Goal: Task Accomplishment & Management: Manage account settings

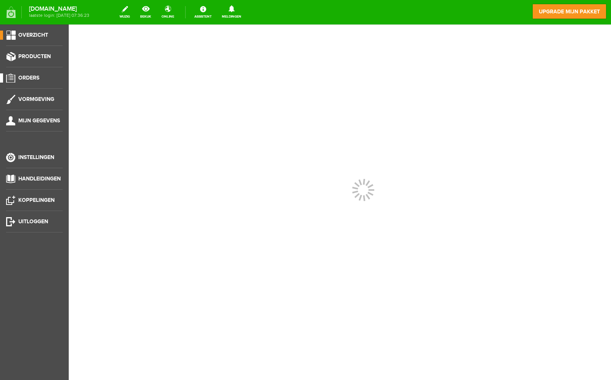
click at [33, 84] on li "Orders" at bounding box center [34, 80] width 57 height 15
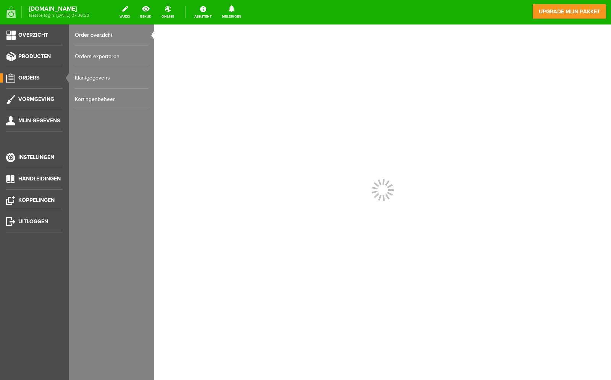
click at [118, 40] on link "Order overzicht" at bounding box center [111, 34] width 73 height 21
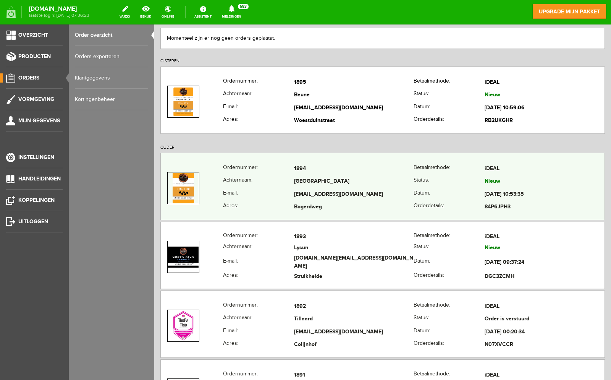
scroll to position [137, 0]
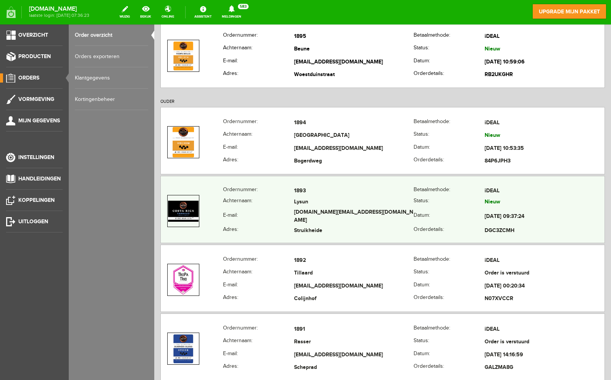
drag, startPoint x: 322, startPoint y: 213, endPoint x: 309, endPoint y: 215, distance: 13.5
click at [309, 215] on td "[DOMAIN_NAME][EMAIL_ADDRESS][DOMAIN_NAME]" at bounding box center [354, 217] width 120 height 18
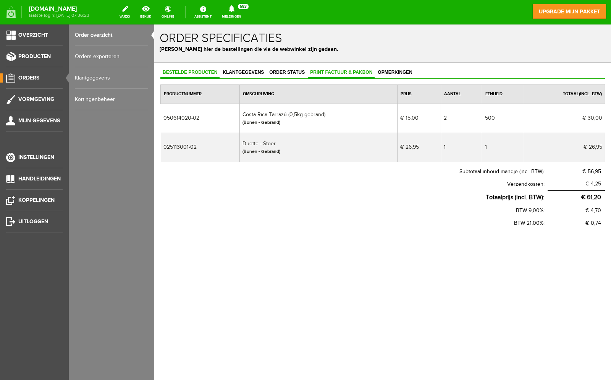
click at [327, 71] on span "Print factuur & pakbon" at bounding box center [341, 71] width 67 height 5
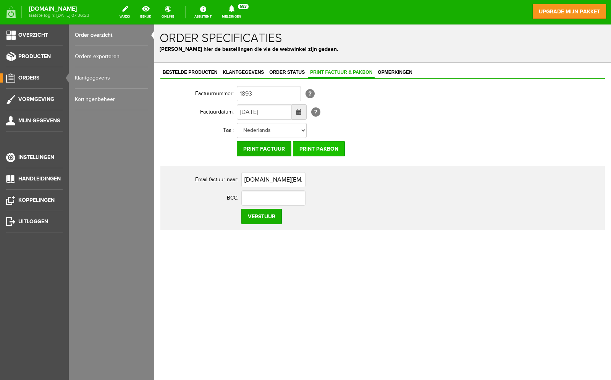
click at [335, 150] on input "Print pakbon" at bounding box center [319, 148] width 52 height 15
click at [335, 152] on input "Print pakbon" at bounding box center [319, 148] width 52 height 15
click at [285, 77] on link "Order status" at bounding box center [287, 72] width 40 height 11
click at [283, 73] on span "Order status" at bounding box center [287, 71] width 40 height 5
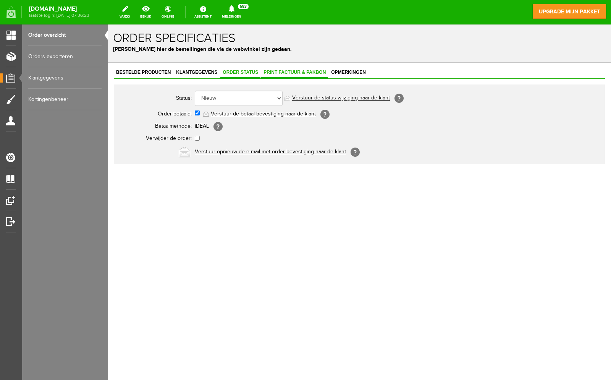
click at [287, 73] on span "Print factuur & pakbon" at bounding box center [294, 71] width 67 height 5
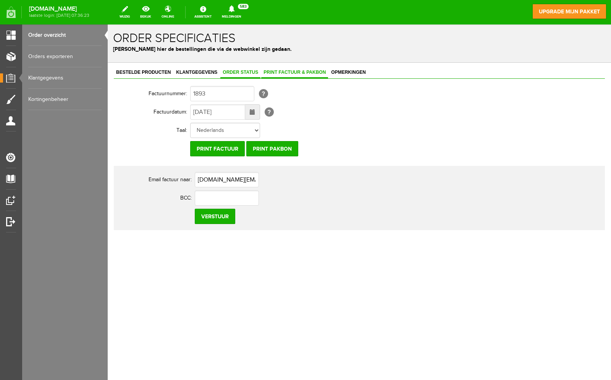
click at [255, 72] on span "Order status" at bounding box center [240, 71] width 40 height 5
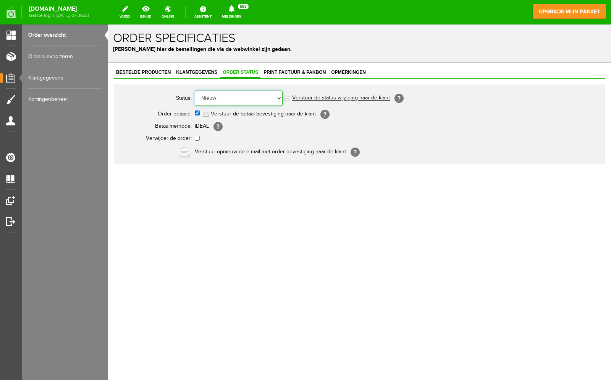
click at [243, 102] on select "Order niet afgerond Nieuw Order in behandeling Wacht op leverancier Wacht op be…" at bounding box center [239, 97] width 88 height 15
click at [138, 76] on link "Bestelde producten" at bounding box center [143, 72] width 59 height 11
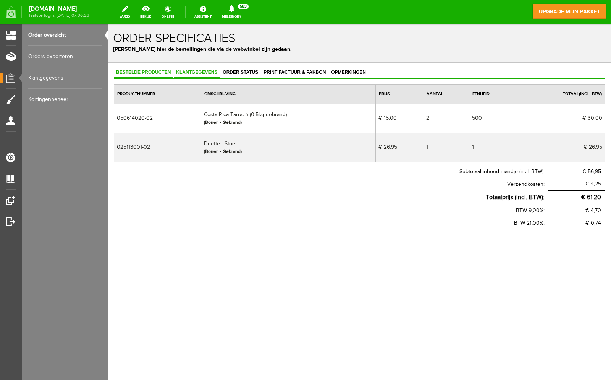
click at [187, 76] on link "Klantgegevens" at bounding box center [197, 72] width 46 height 11
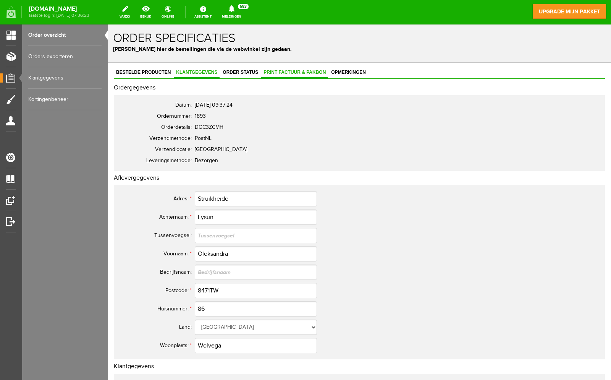
click at [275, 73] on span "Print factuur & pakbon" at bounding box center [294, 71] width 67 height 5
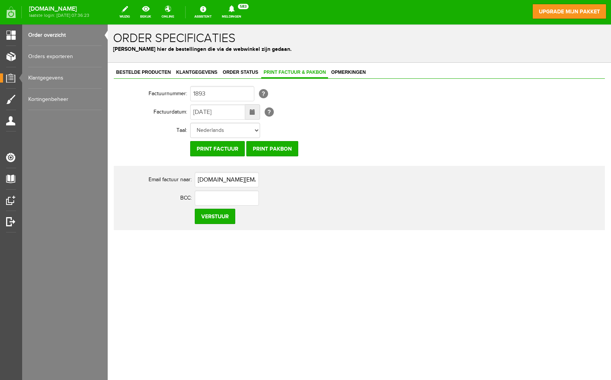
click at [254, 113] on span at bounding box center [252, 111] width 5 height 5
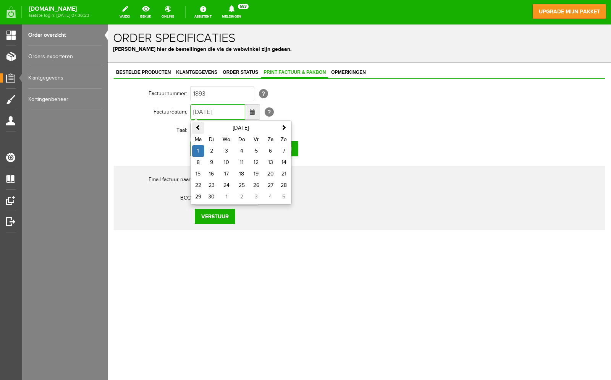
click at [197, 127] on span at bounding box center [198, 126] width 5 height 5
click at [270, 197] on td "30" at bounding box center [270, 196] width 15 height 11
type input "[DATE]"
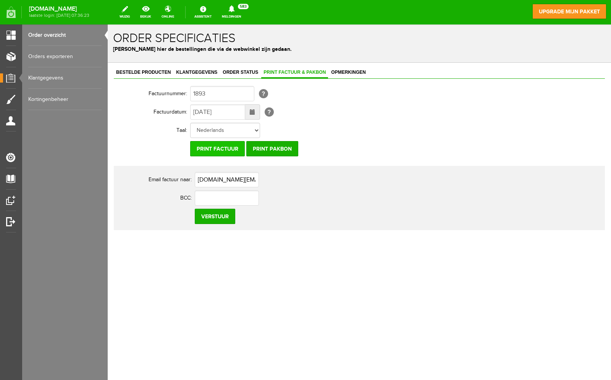
click at [230, 149] on input "Print factuur" at bounding box center [217, 148] width 55 height 15
click at [233, 69] on link "Order status" at bounding box center [240, 72] width 40 height 11
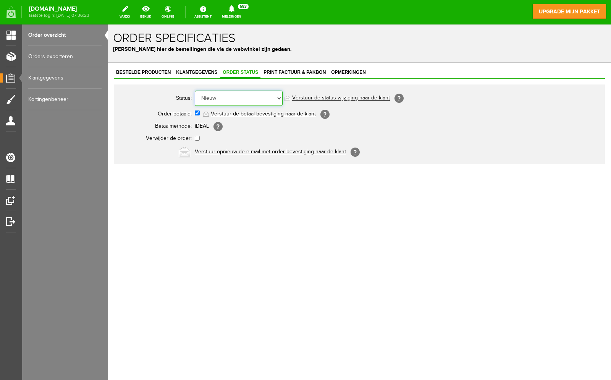
select select "2"
click at [195, 90] on select "Order niet afgerond Nieuw Order in behandeling Wacht op leverancier Wacht op be…" at bounding box center [239, 97] width 88 height 15
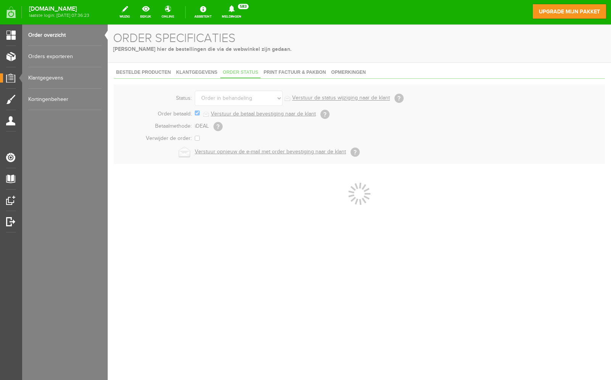
click at [204, 69] on div at bounding box center [359, 201] width 503 height 355
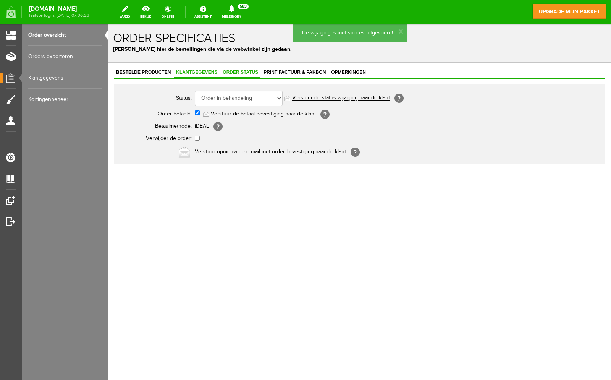
click at [207, 74] on span "Klantgegevens" at bounding box center [197, 71] width 46 height 5
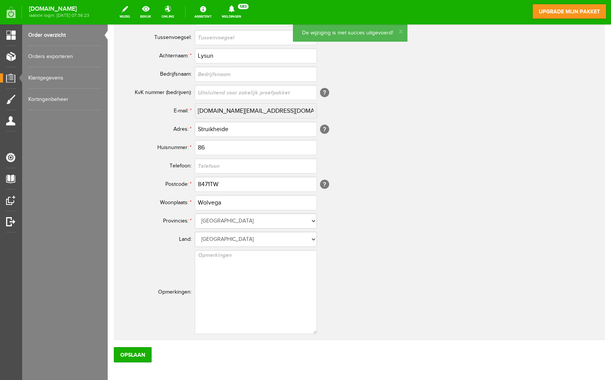
scroll to position [419, 0]
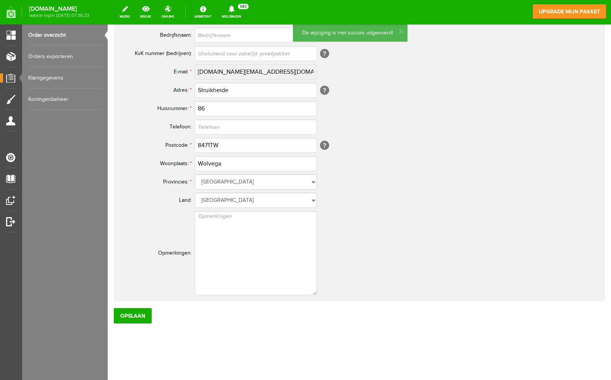
click at [47, 35] on link "Order overzicht" at bounding box center [64, 34] width 73 height 21
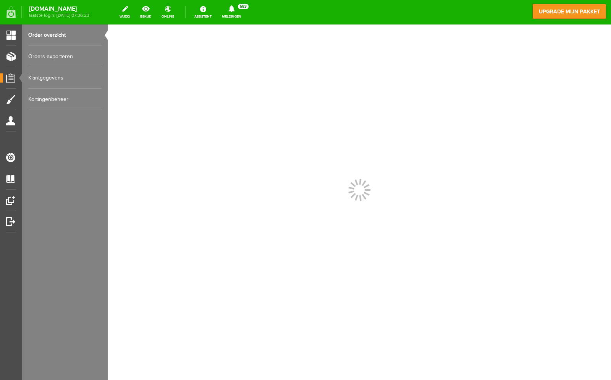
scroll to position [0, 0]
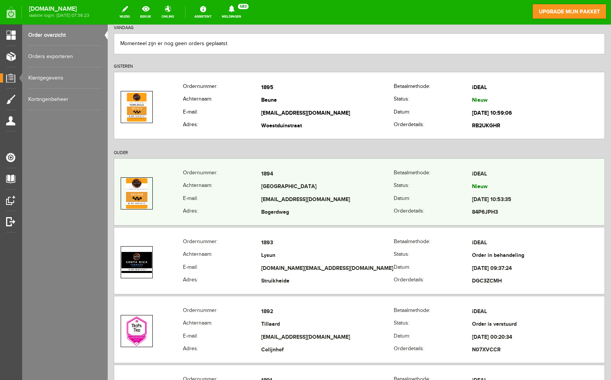
scroll to position [92, 0]
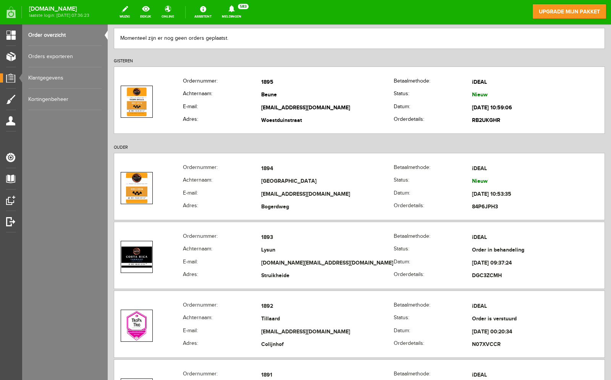
click at [304, 220] on td "Ordernummer: 1894 [GEOGRAPHIC_DATA]: iDEAL Achternaam: [GEOGRAPHIC_DATA] Status…" at bounding box center [359, 187] width 491 height 69
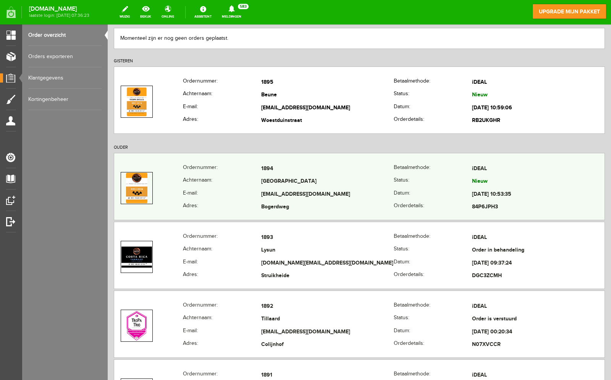
click at [304, 207] on td "Bogerdweg" at bounding box center [327, 207] width 132 height 13
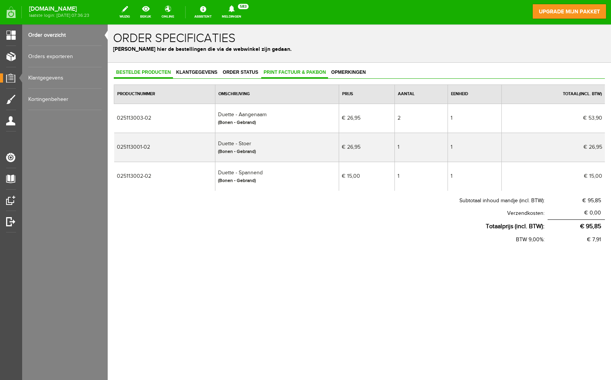
click at [274, 69] on span "Print factuur & pakbon" at bounding box center [294, 71] width 67 height 5
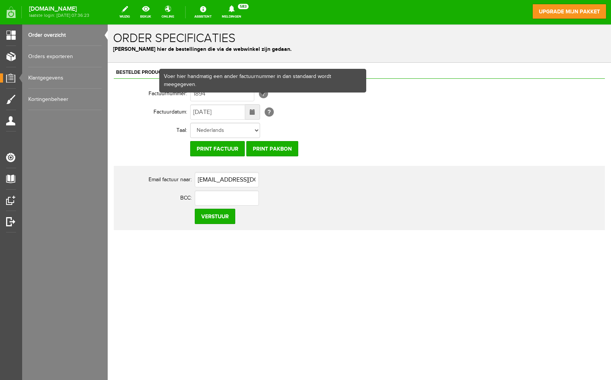
click at [254, 109] on span at bounding box center [252, 111] width 5 height 5
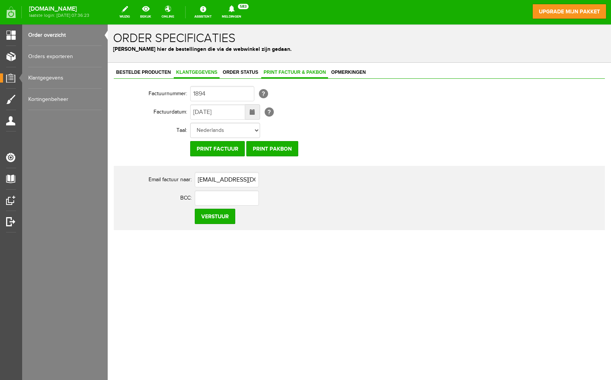
click at [211, 76] on link "Klantgegevens" at bounding box center [197, 72] width 46 height 11
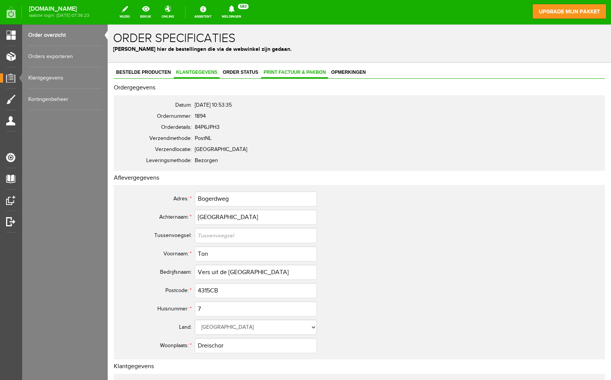
click at [316, 73] on span "Print factuur & pakbon" at bounding box center [294, 71] width 67 height 5
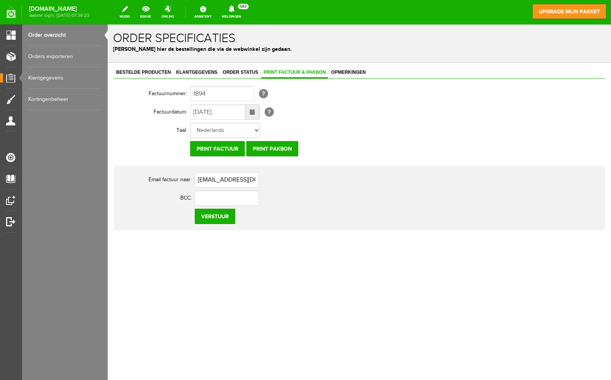
click at [255, 115] on span at bounding box center [252, 111] width 15 height 15
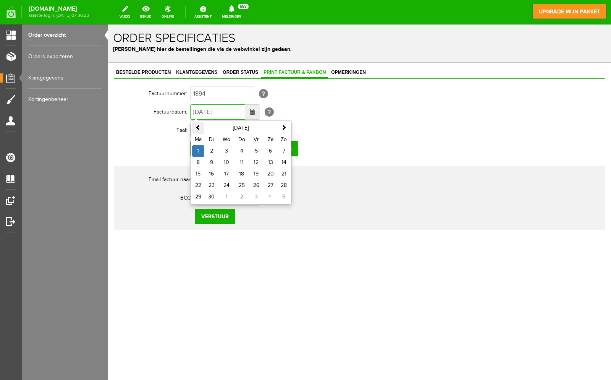
click at [196, 125] on span at bounding box center [198, 126] width 5 height 5
click at [275, 198] on td "30" at bounding box center [270, 196] width 15 height 11
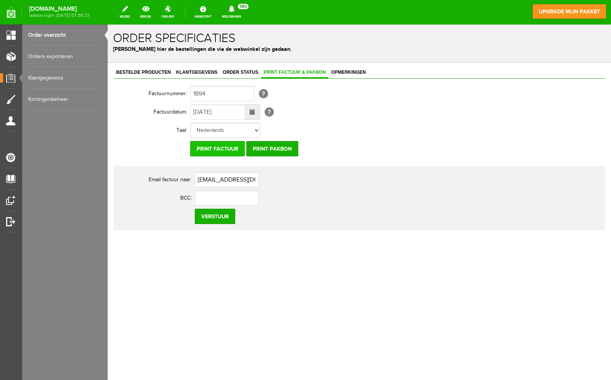
click at [234, 148] on input "Print factuur" at bounding box center [217, 148] width 55 height 15
click at [288, 147] on input "Print pakbon" at bounding box center [272, 148] width 52 height 15
click at [253, 112] on span at bounding box center [252, 111] width 5 height 5
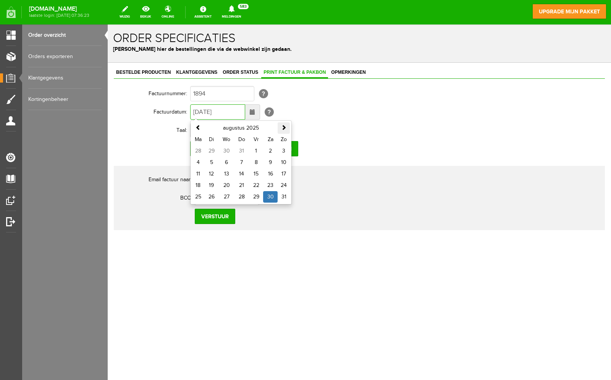
click at [282, 129] on span at bounding box center [283, 126] width 5 height 5
click at [200, 150] on td "1" at bounding box center [198, 150] width 12 height 11
type input "[DATE]"
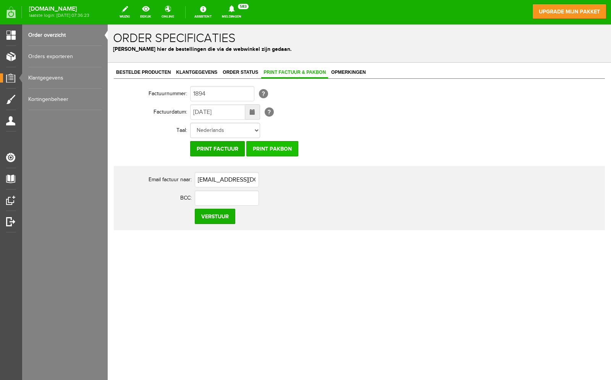
click at [290, 145] on input "Print pakbon" at bounding box center [272, 148] width 52 height 15
click at [212, 74] on span "Klantgegevens" at bounding box center [197, 71] width 46 height 5
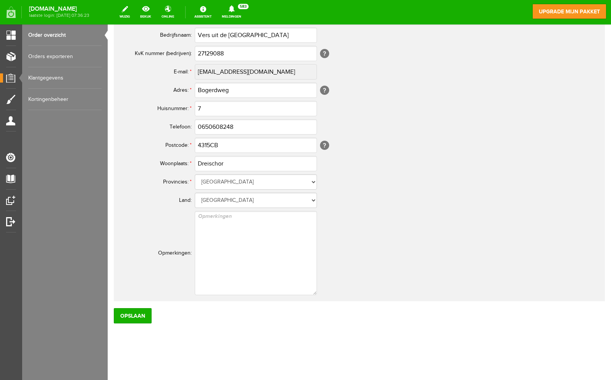
scroll to position [7, 0]
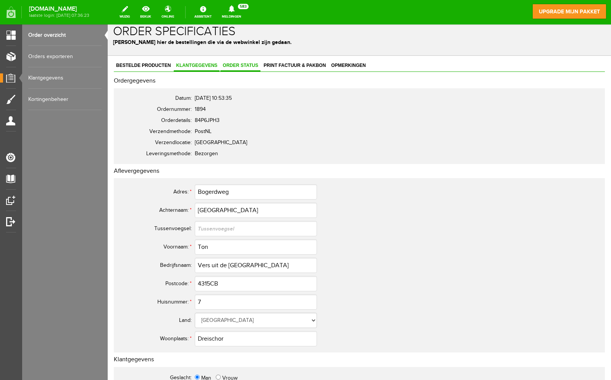
drag, startPoint x: 248, startPoint y: 65, endPoint x: 254, endPoint y: 72, distance: 8.4
click at [248, 65] on span "Order status" at bounding box center [240, 65] width 40 height 5
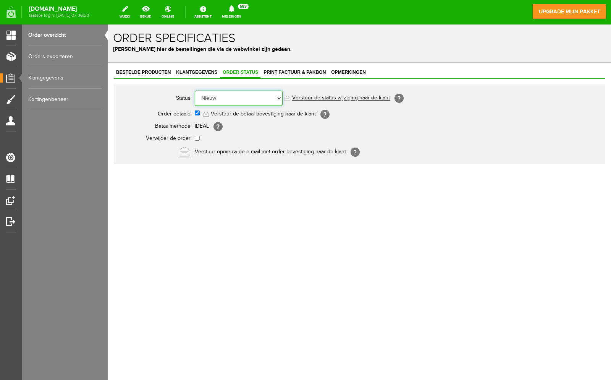
select select "2"
click at [195, 90] on select "Order niet afgerond Nieuw Order in behandeling Wacht op leverancier Wacht op be…" at bounding box center [239, 97] width 88 height 15
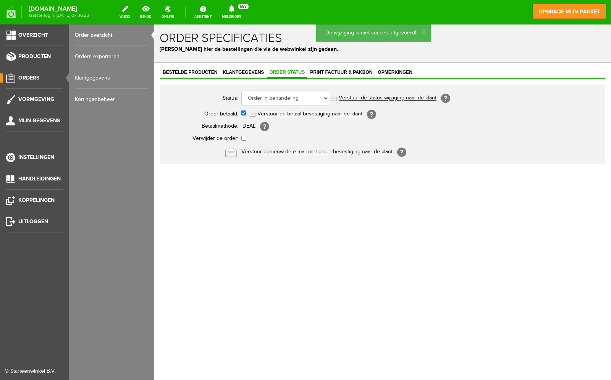
click at [100, 30] on link "Order overzicht" at bounding box center [111, 34] width 73 height 21
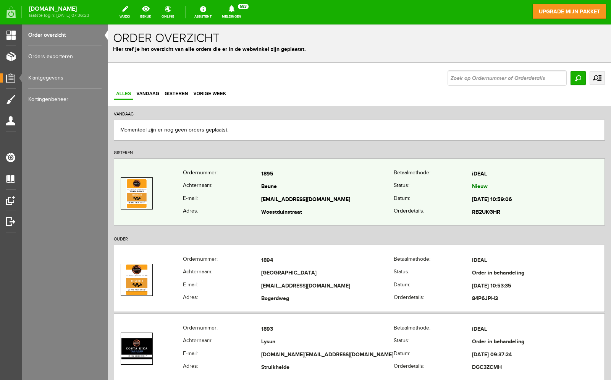
click at [261, 208] on td "Woestduinstraat" at bounding box center [327, 212] width 132 height 13
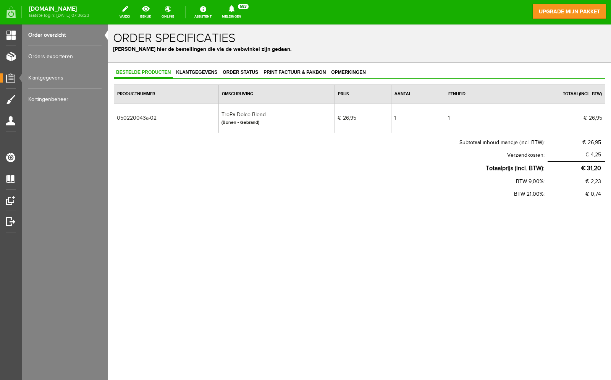
click at [239, 121] on div "(Bonen - Gebrand)" at bounding box center [276, 122] width 110 height 7
click at [192, 72] on span "Klantgegevens" at bounding box center [197, 71] width 46 height 5
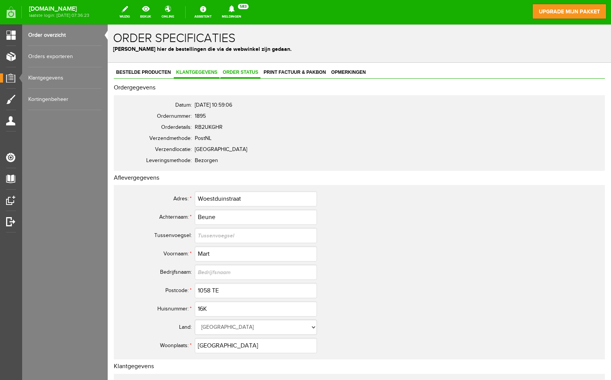
click at [249, 74] on span "Order status" at bounding box center [240, 71] width 40 height 5
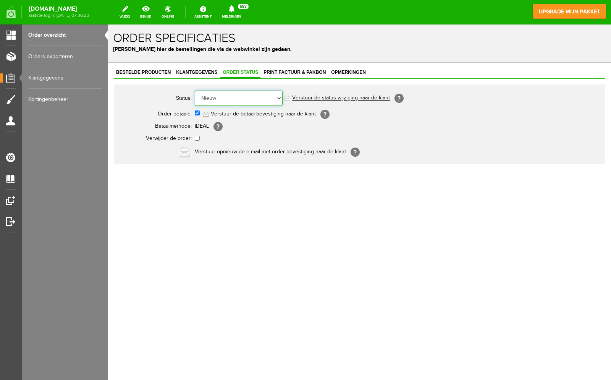
select select "2"
click at [195, 90] on select "Order niet afgerond Nieuw Order in behandeling Wacht op leverancier Wacht op be…" at bounding box center [239, 97] width 88 height 15
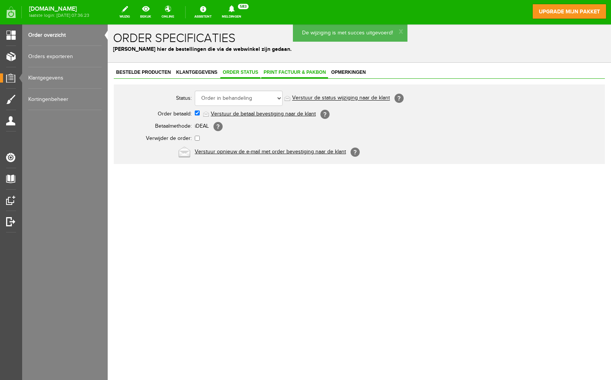
click at [283, 75] on span "Print factuur & pakbon" at bounding box center [294, 71] width 67 height 5
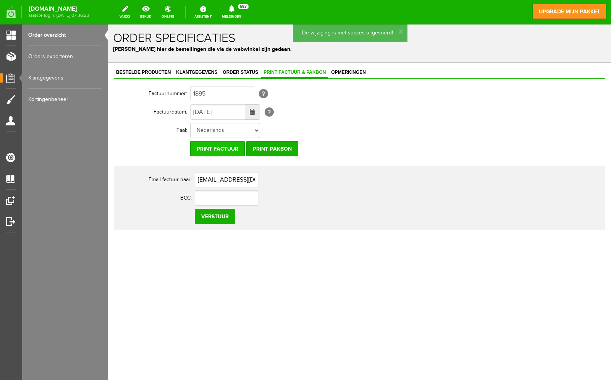
click at [218, 148] on input "Print factuur" at bounding box center [217, 148] width 55 height 15
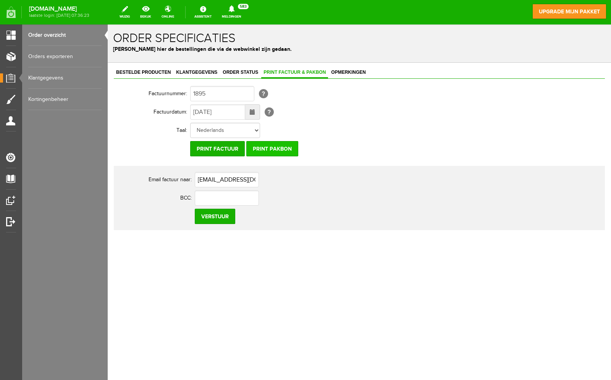
click at [285, 152] on input "Print pakbon" at bounding box center [272, 148] width 52 height 15
click at [251, 114] on span at bounding box center [252, 111] width 5 height 5
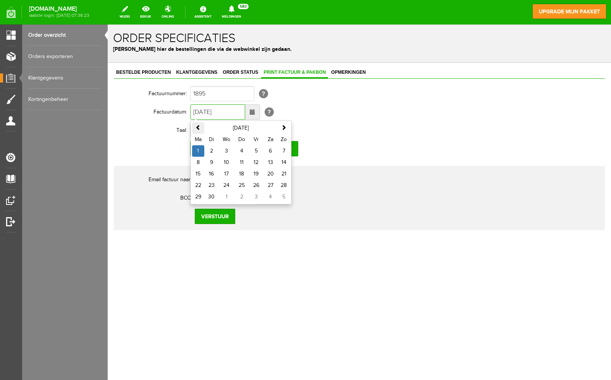
click at [197, 129] on span at bounding box center [198, 126] width 5 height 5
drag, startPoint x: 288, startPoint y: 196, endPoint x: 283, endPoint y: 195, distance: 4.6
click at [287, 196] on td "31" at bounding box center [284, 196] width 12 height 11
type input "[DATE]"
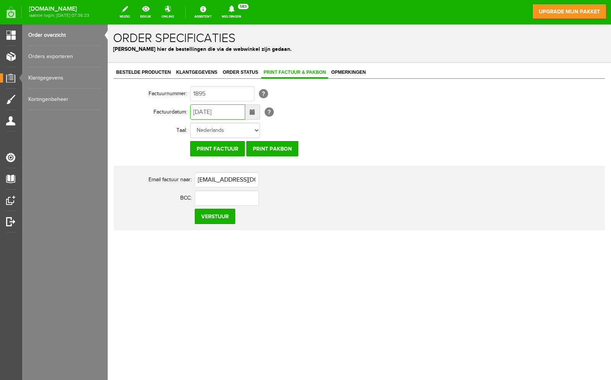
click at [252, 112] on span at bounding box center [252, 111] width 5 height 5
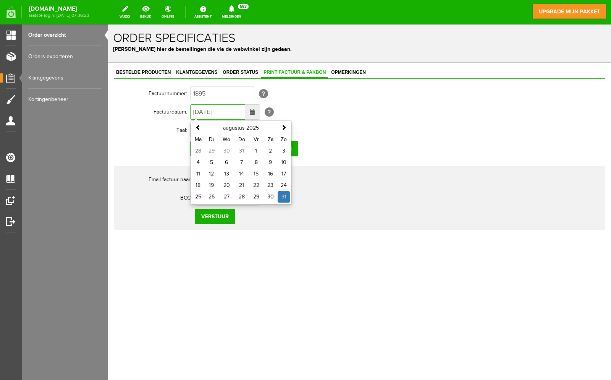
click at [249, 112] on span at bounding box center [252, 111] width 15 height 15
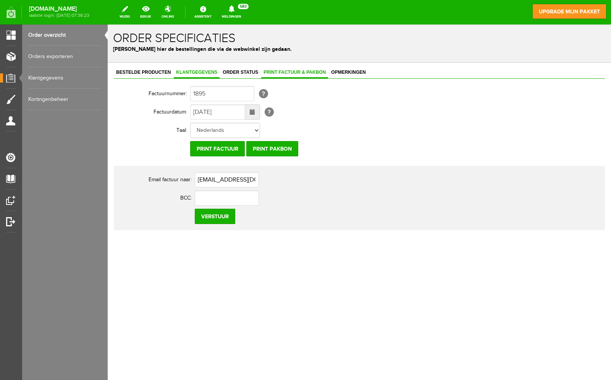
click at [208, 74] on span "Klantgegevens" at bounding box center [197, 71] width 46 height 5
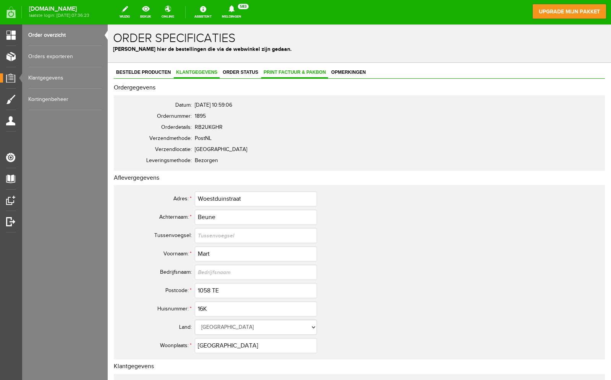
click at [272, 73] on span "Print factuur & pakbon" at bounding box center [294, 71] width 67 height 5
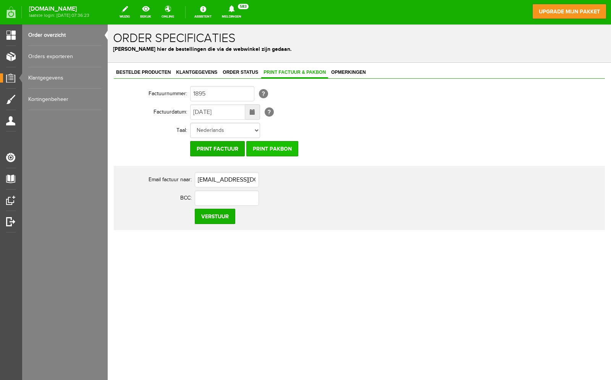
click at [281, 148] on input "Print pakbon" at bounding box center [272, 148] width 52 height 15
click at [229, 75] on span "Order status" at bounding box center [240, 71] width 40 height 5
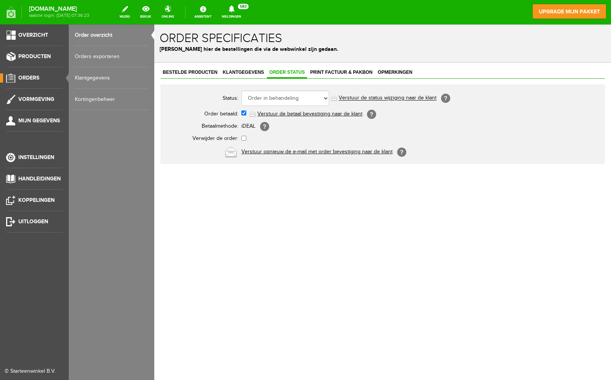
click at [81, 34] on link "Order overzicht" at bounding box center [111, 34] width 73 height 21
